Goal: Obtain resource: Obtain resource

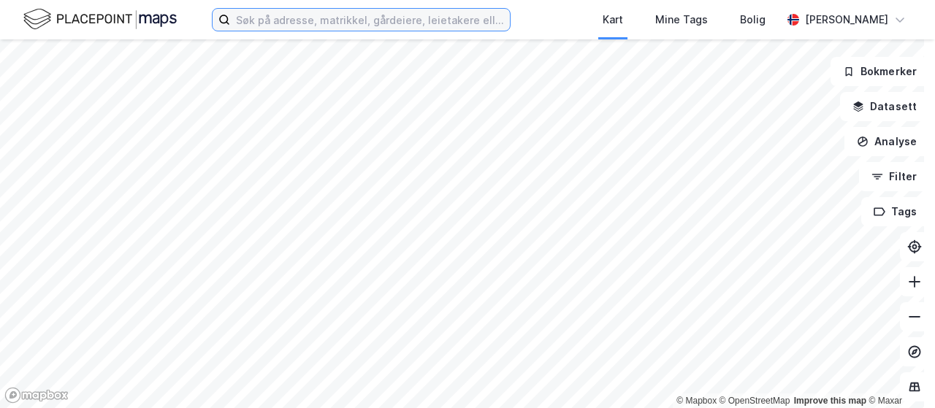
click at [419, 17] on input at bounding box center [370, 20] width 280 height 22
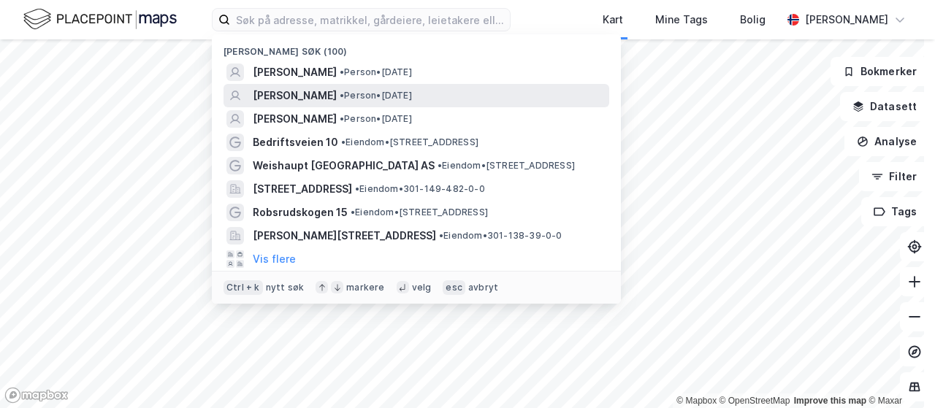
click at [404, 97] on span "• Person • [DATE]" at bounding box center [376, 96] width 72 height 12
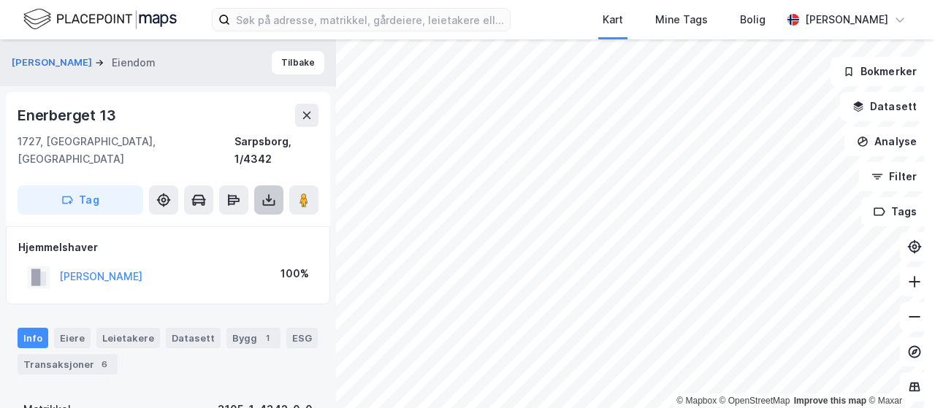
click at [263, 193] on icon at bounding box center [269, 200] width 15 height 15
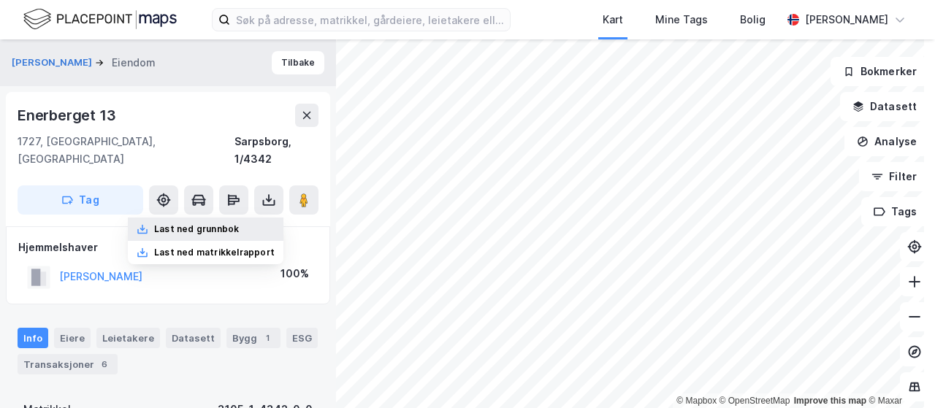
click at [229, 224] on div "Last ned grunnbok" at bounding box center [196, 230] width 85 height 12
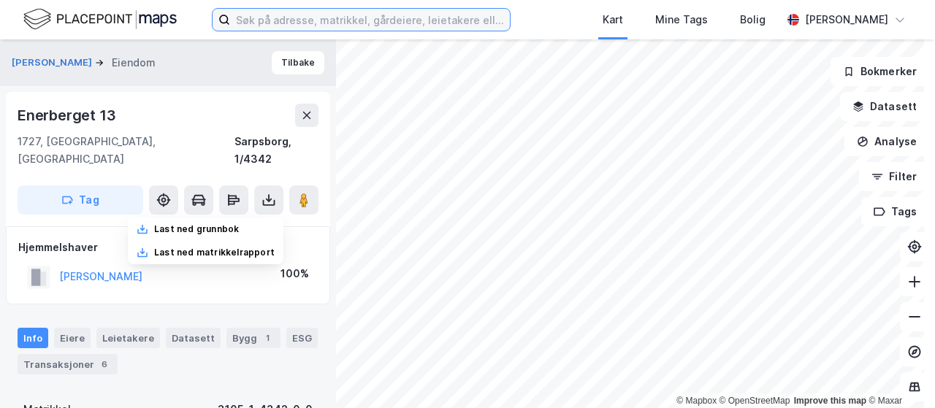
click at [381, 19] on input at bounding box center [370, 20] width 280 height 22
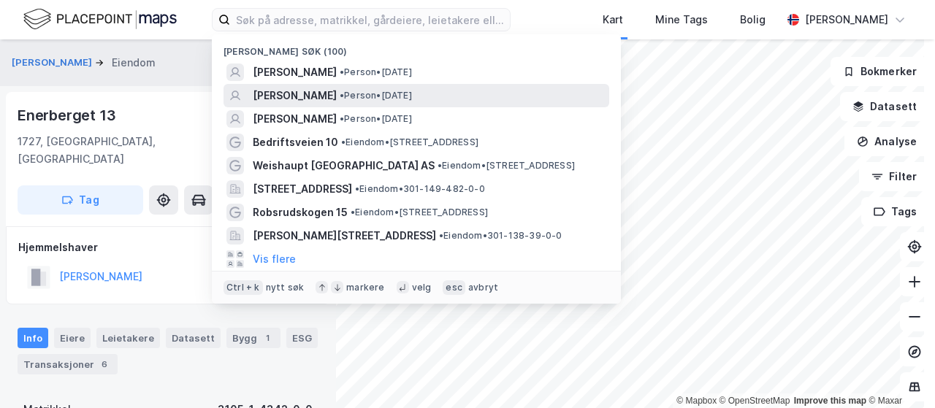
click at [371, 92] on span "• Person • [DATE]" at bounding box center [376, 96] width 72 height 12
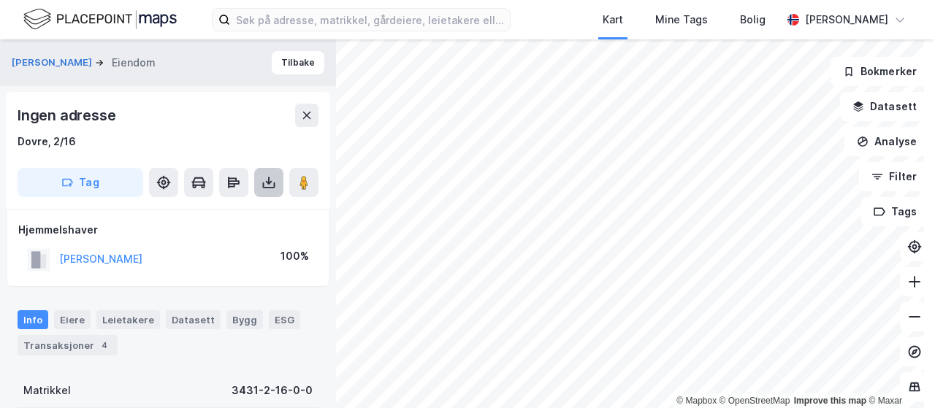
click at [270, 180] on icon at bounding box center [269, 182] width 15 height 15
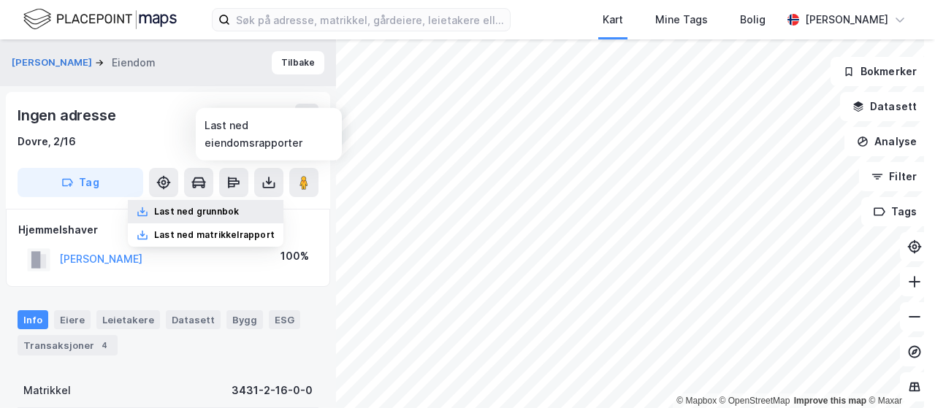
click at [245, 207] on div "Last ned grunnbok" at bounding box center [206, 211] width 156 height 23
